Goal: Information Seeking & Learning: Learn about a topic

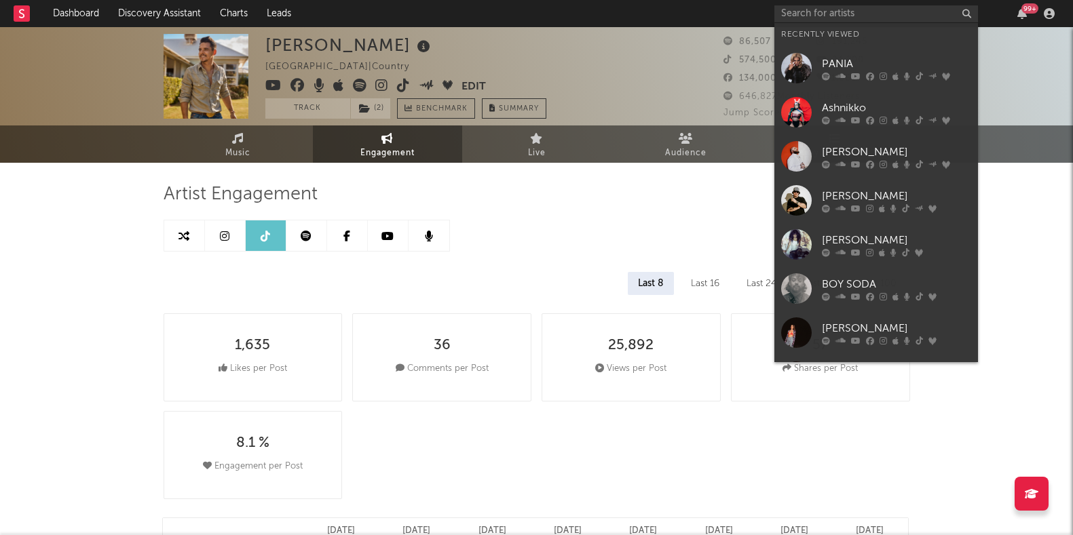
select select "6m"
click at [837, 20] on input "text" at bounding box center [876, 13] width 204 height 17
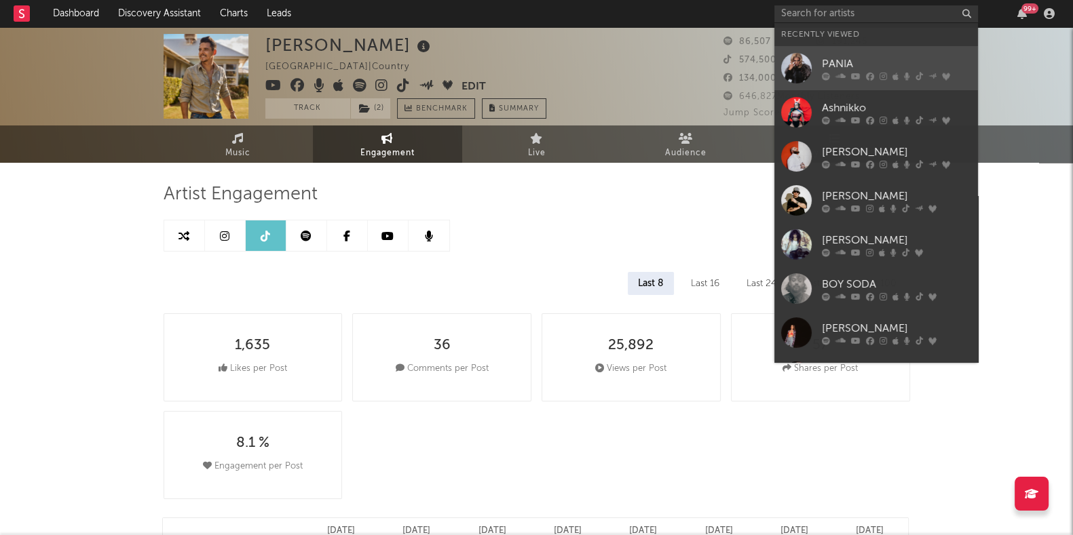
click at [833, 69] on div "PANIA" at bounding box center [896, 64] width 149 height 16
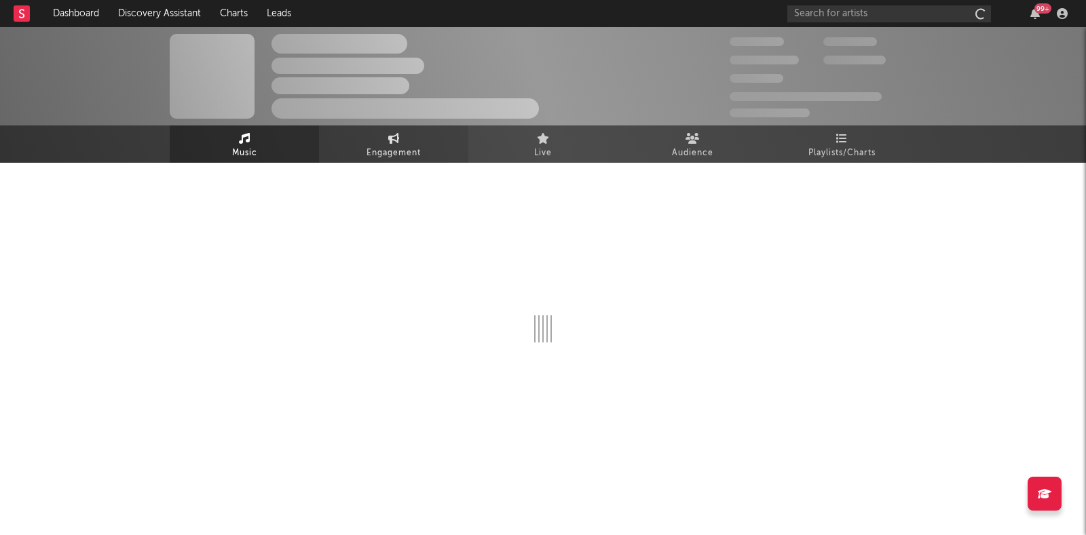
click at [407, 126] on link "Engagement" at bounding box center [393, 144] width 149 height 37
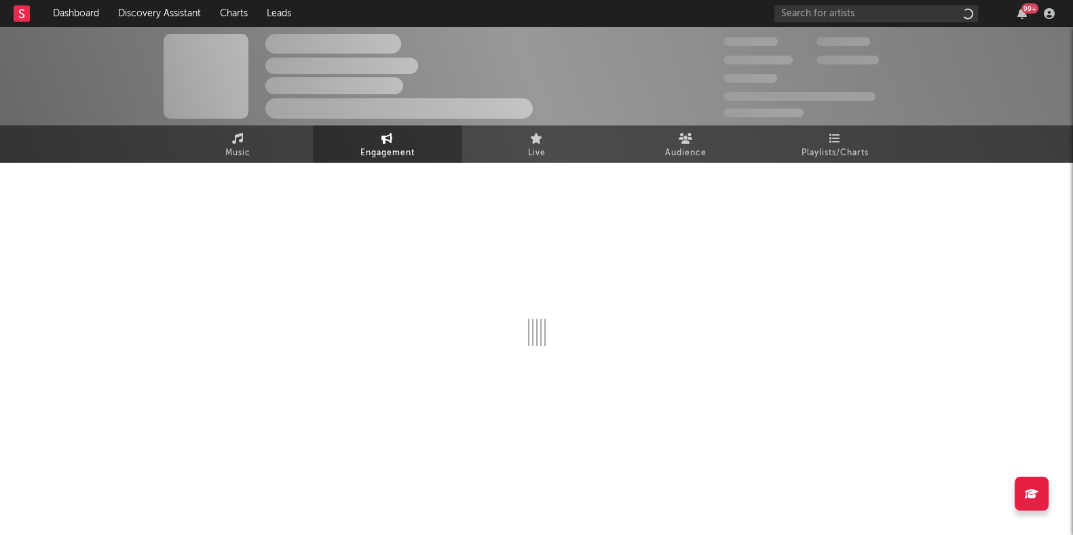
select select "1w"
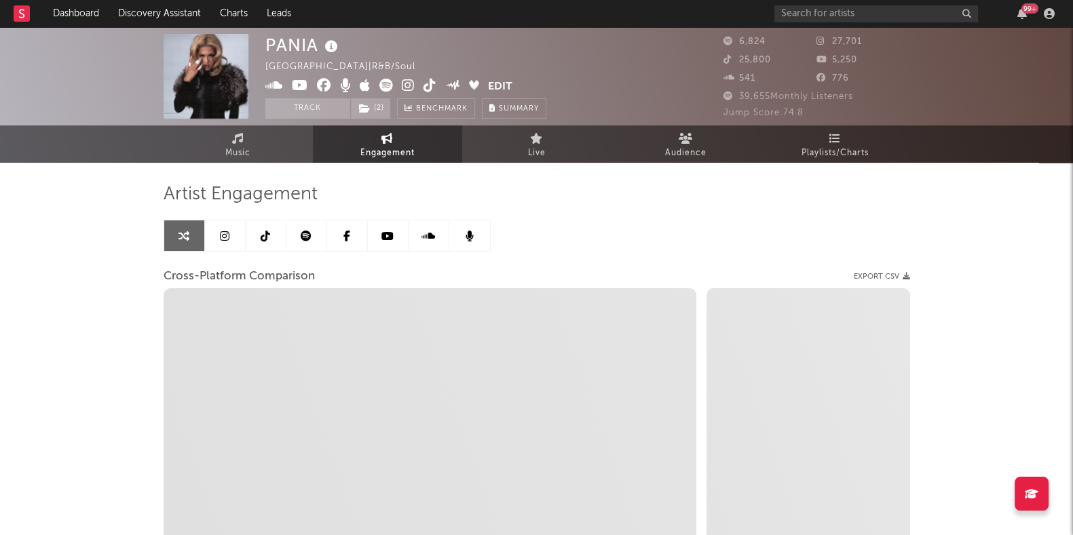
click at [214, 238] on link at bounding box center [225, 236] width 41 height 31
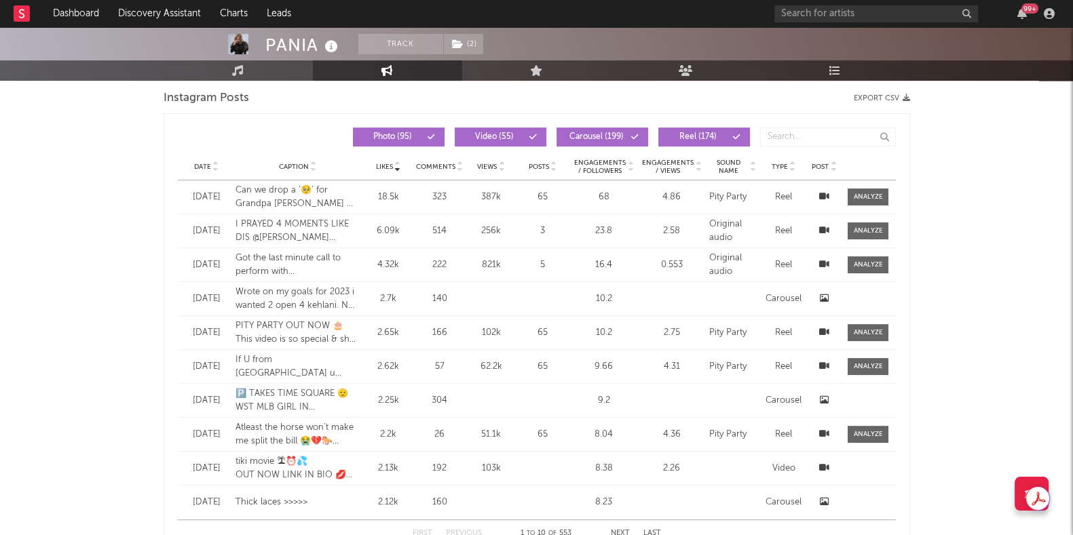
select select "6m"
